Goal: Task Accomplishment & Management: Manage account settings

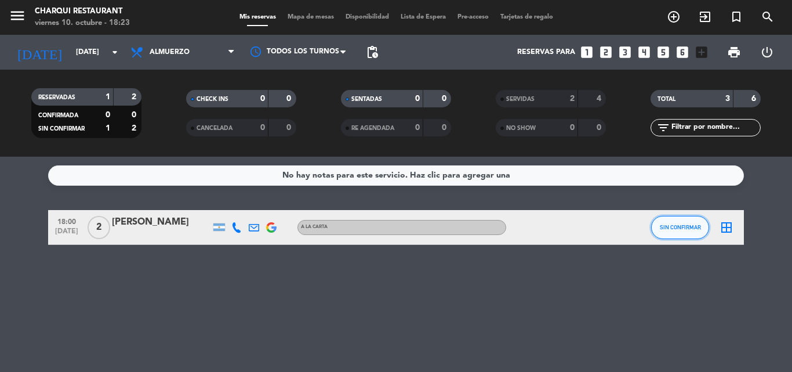
click at [664, 227] on span "SIN CONFIRMAR" at bounding box center [680, 227] width 41 height 6
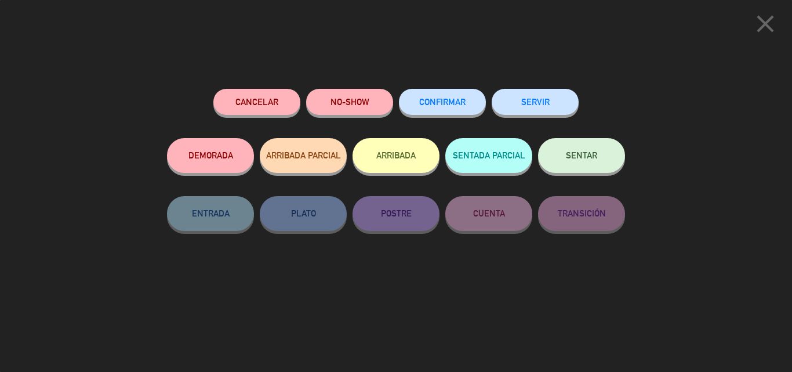
click at [554, 105] on button "SERVIR" at bounding box center [535, 102] width 87 height 26
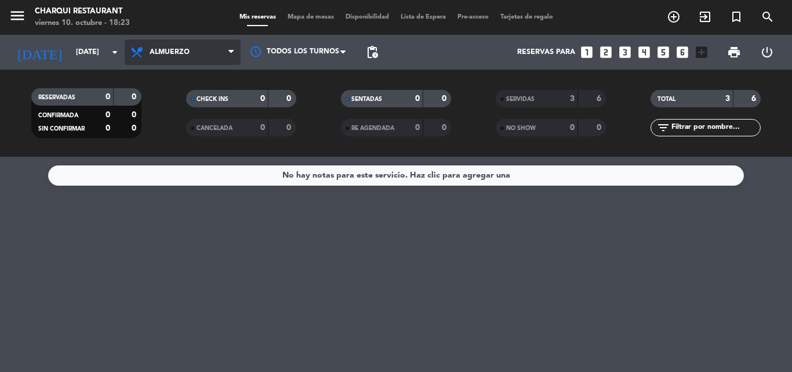
click at [171, 51] on span "Almuerzo" at bounding box center [170, 52] width 40 height 8
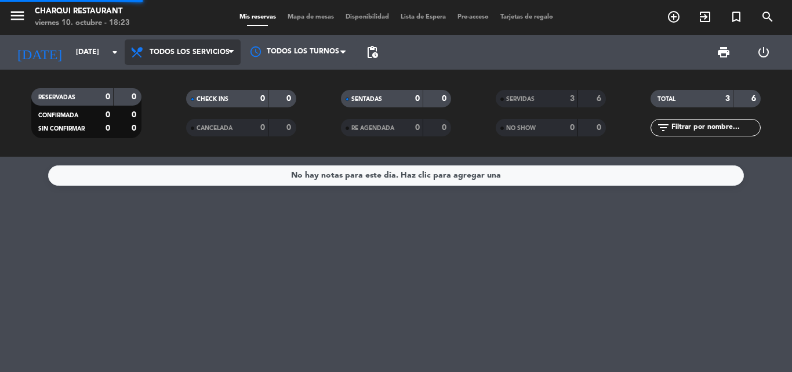
click at [206, 72] on div "menu Charqui Restaurant [DATE] 10. octubre - 18:23 Mis reservas Mapa de mesas D…" at bounding box center [396, 78] width 792 height 157
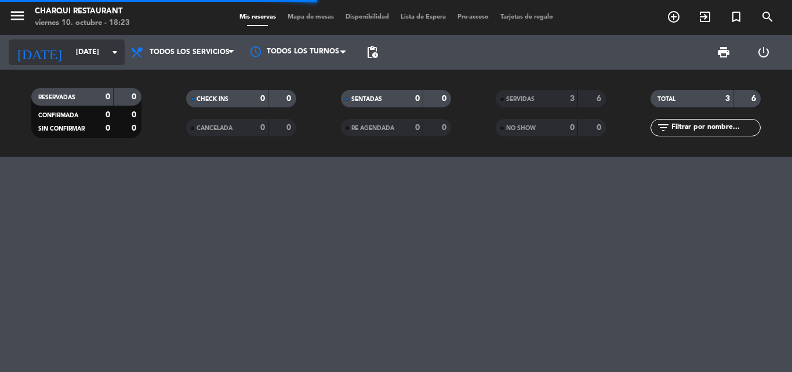
click at [92, 55] on input "[DATE]" at bounding box center [119, 52] width 98 height 20
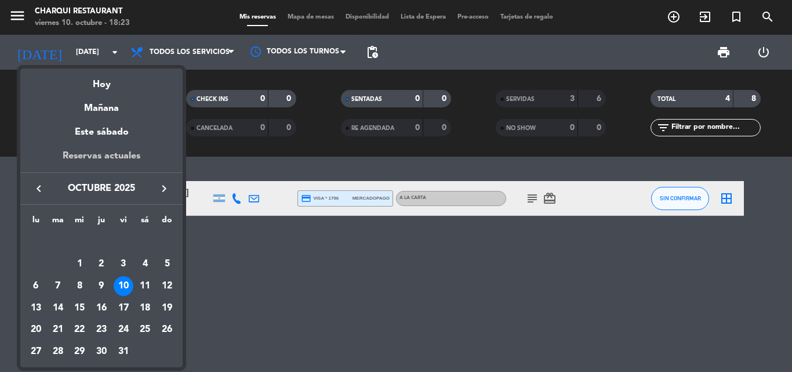
click at [114, 150] on div "Reservas actuales" at bounding box center [101, 160] width 162 height 24
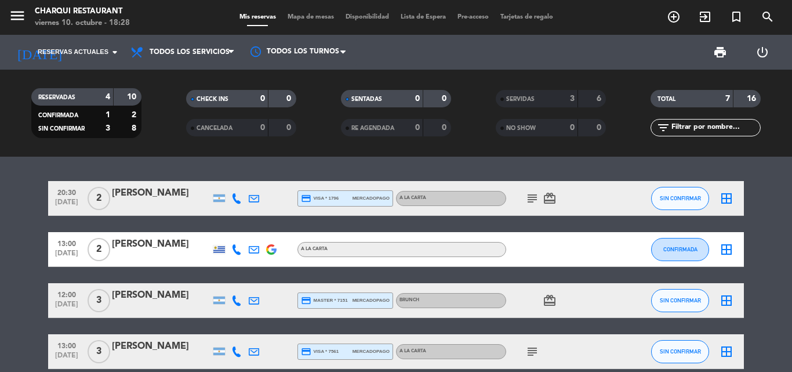
click at [527, 200] on icon "subject" at bounding box center [532, 198] width 14 height 14
click at [557, 197] on span "card_giftcard" at bounding box center [549, 198] width 17 height 14
click at [549, 200] on icon "card_giftcard" at bounding box center [550, 198] width 14 height 14
